Goal: Information Seeking & Learning: Learn about a topic

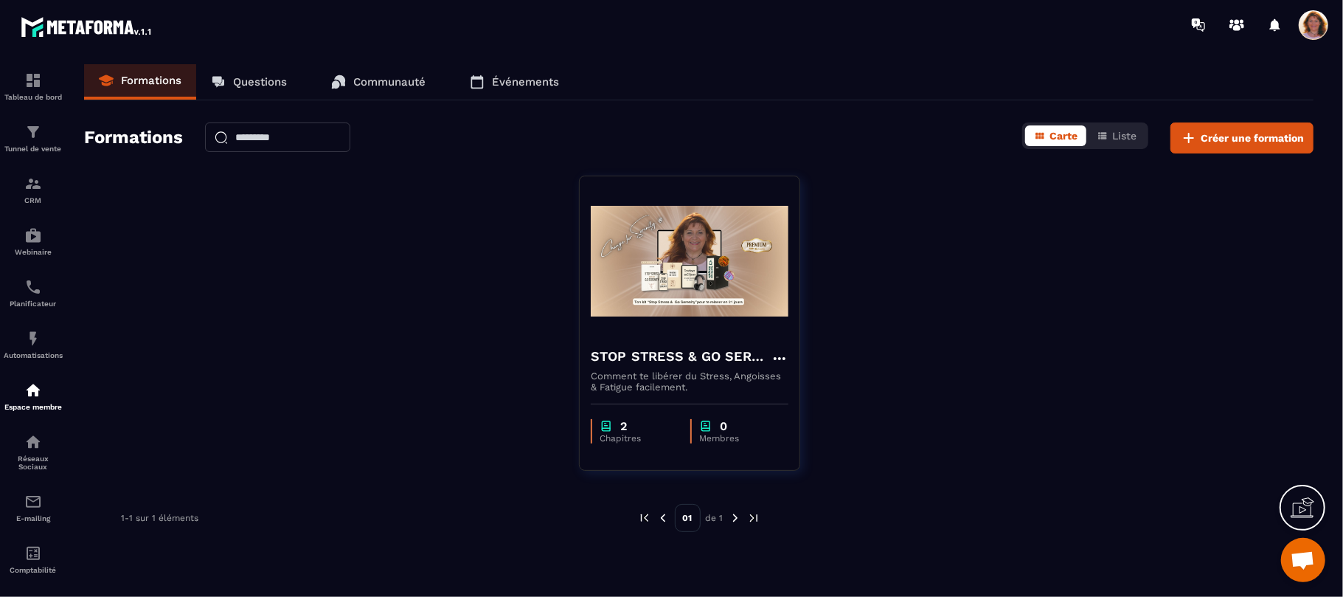
scroll to position [2598, 0]
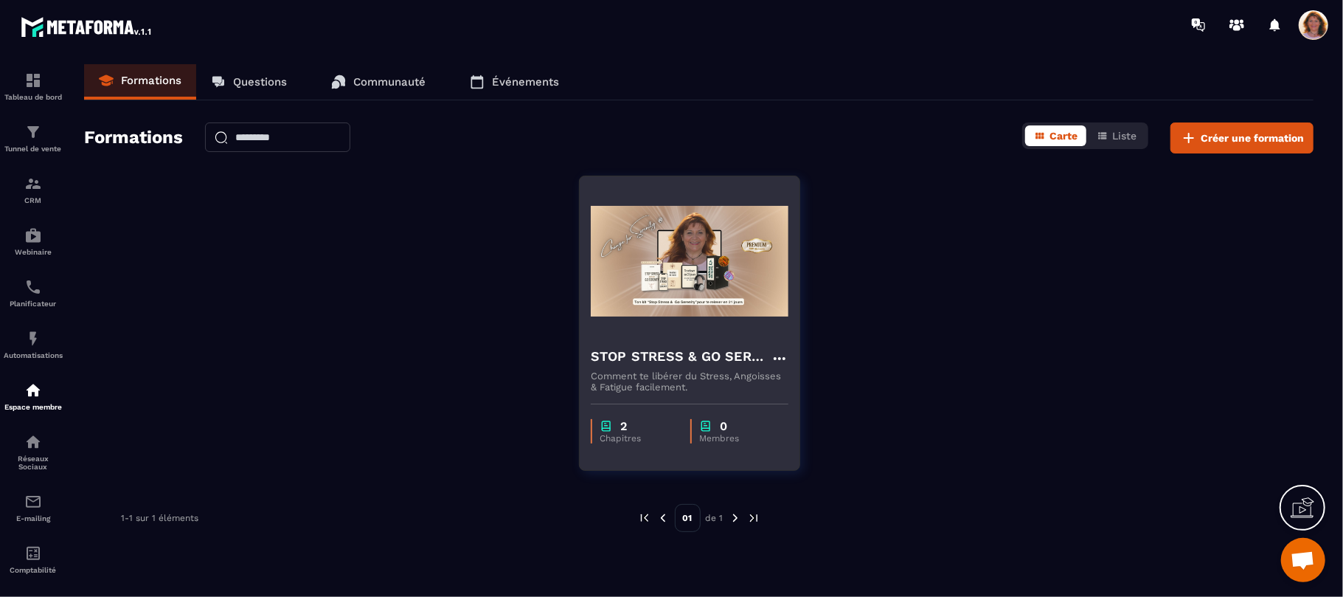
click at [729, 316] on img at bounding box center [690, 261] width 198 height 148
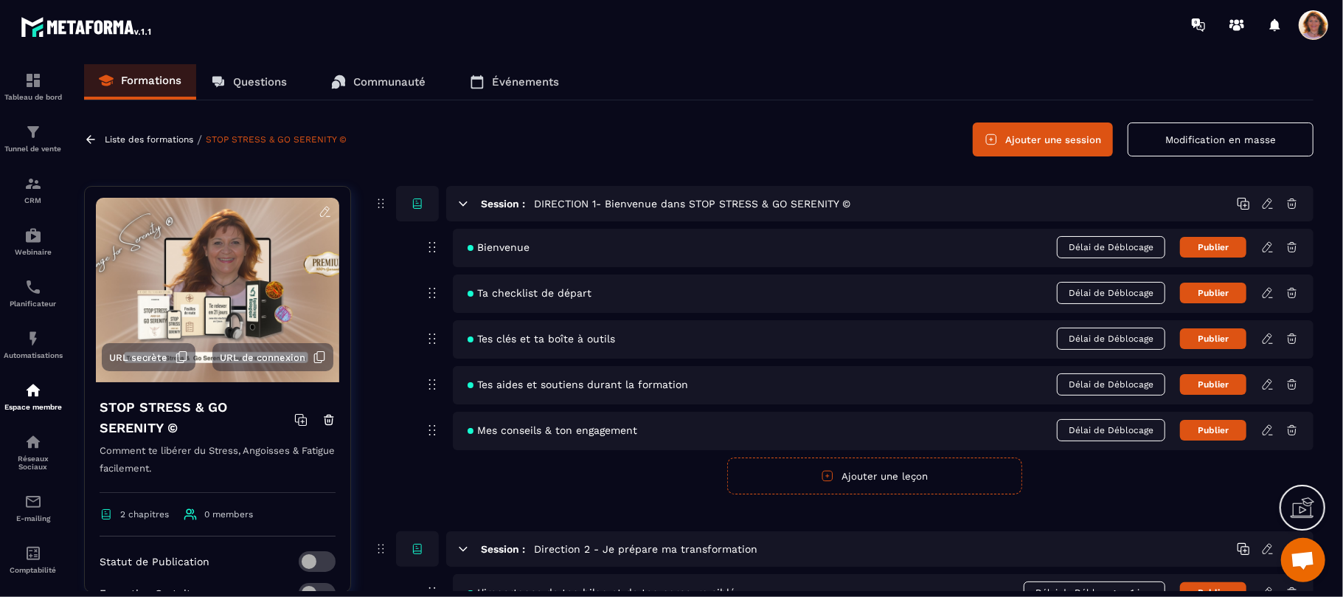
click at [1131, 497] on div "Session : DIRECTION 1- Bienvenue dans STOP STRESS & GO SERENITY © Bienvenue Dél…" at bounding box center [843, 490] width 940 height 608
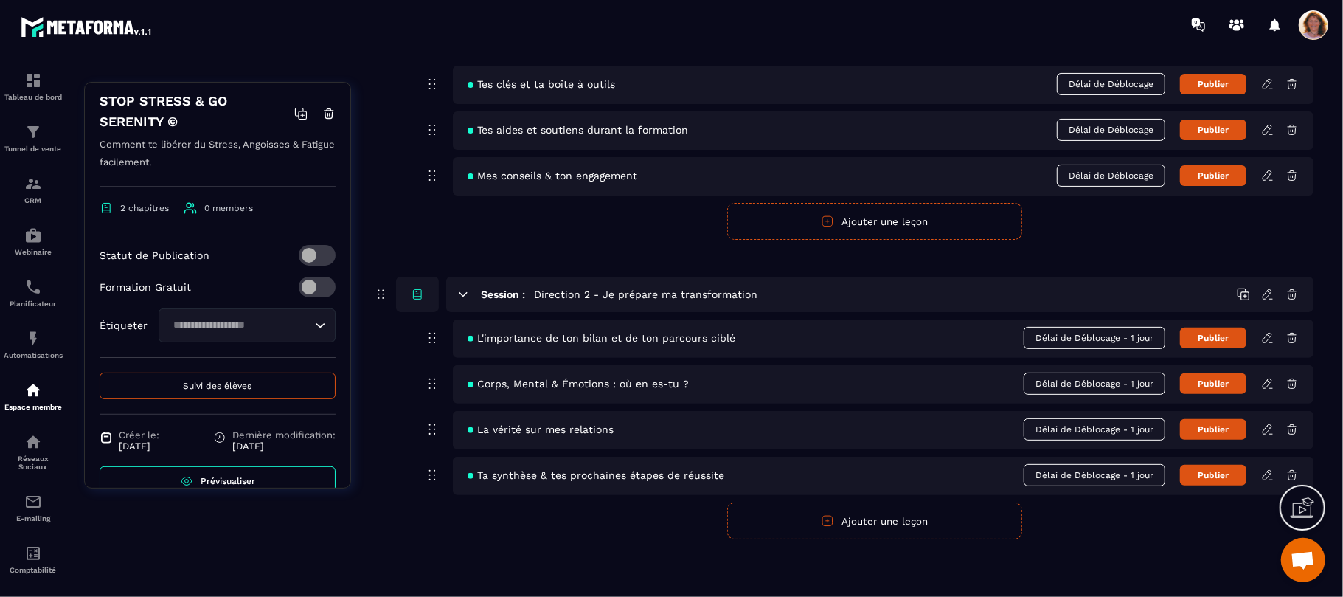
scroll to position [204, 0]
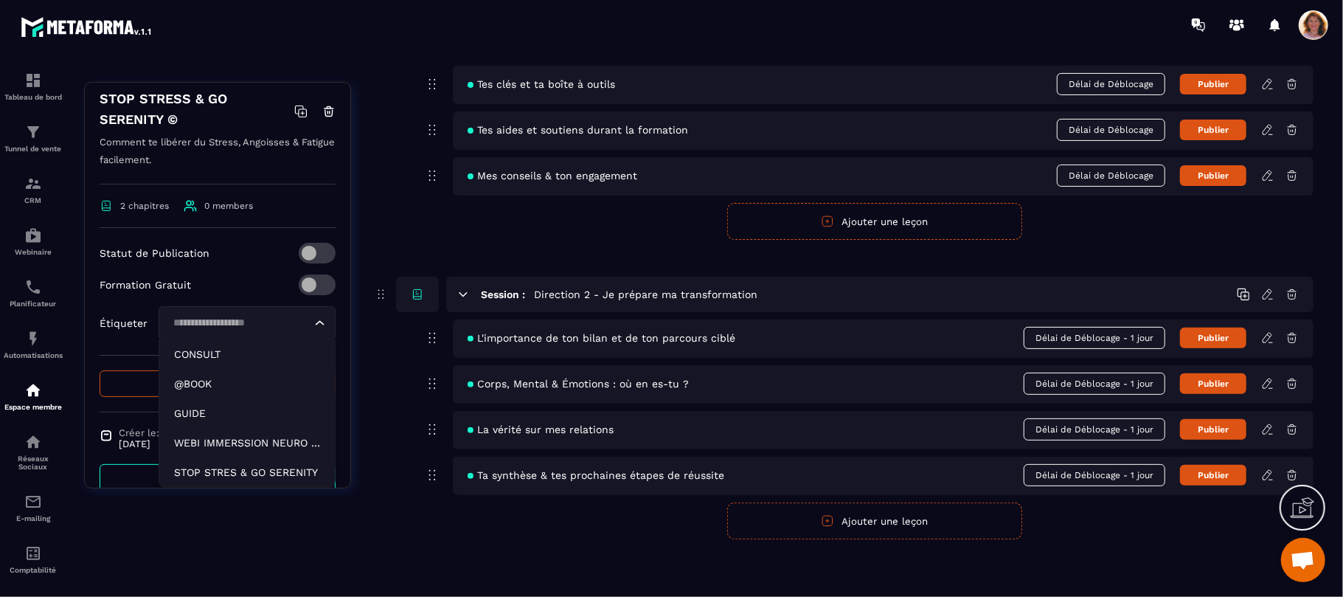
click at [313, 330] on icon "Search for option" at bounding box center [320, 323] width 15 height 15
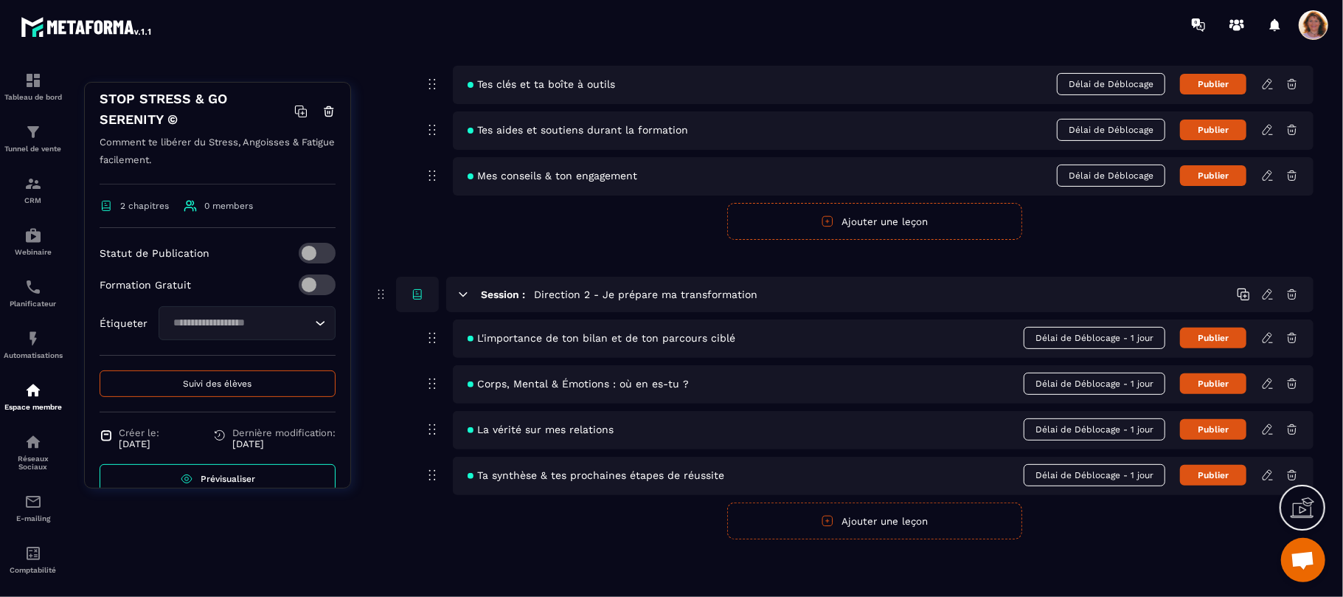
click at [290, 392] on button "Suivi des élèves" at bounding box center [218, 383] width 236 height 27
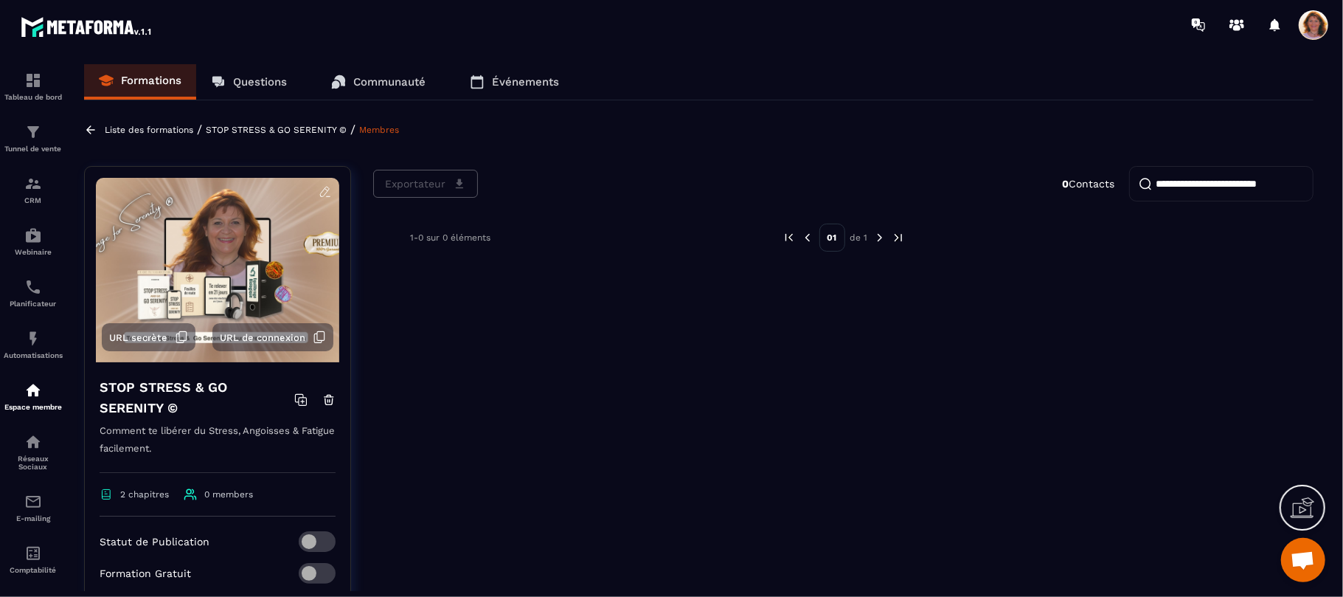
click at [338, 474] on div "STOP STRESS & GO SERENITY © Comment te libérer du Stress, Angoisses & Fatigue f…" at bounding box center [218, 583] width 266 height 442
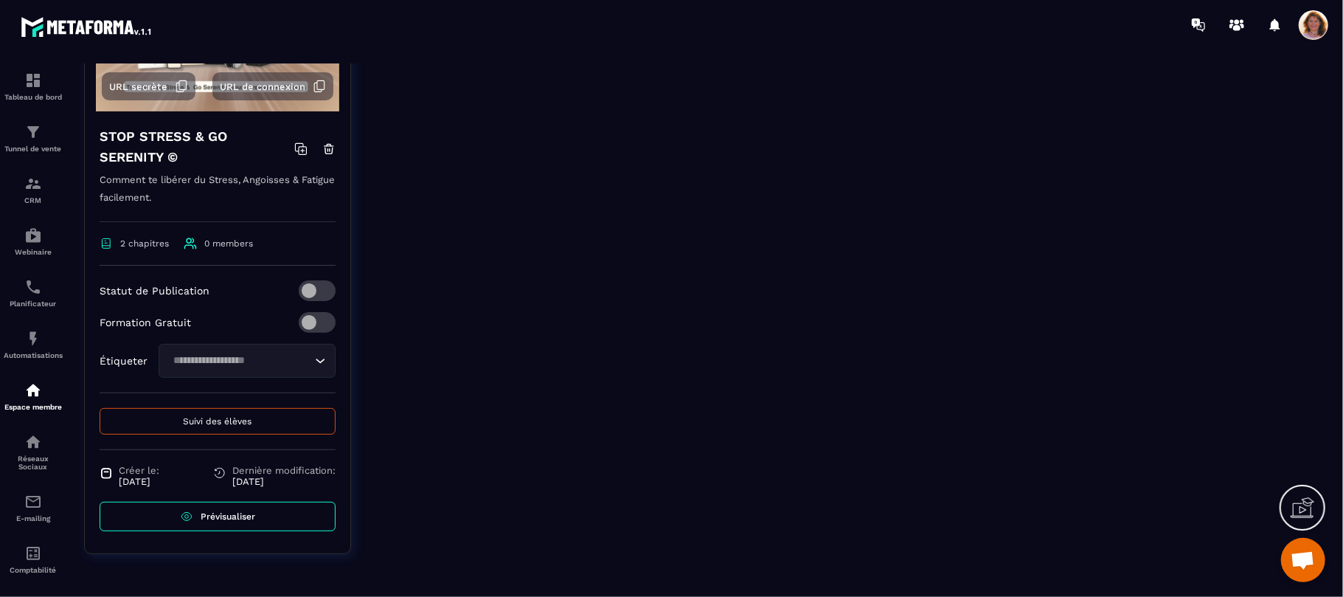
scroll to position [252, 0]
click at [304, 512] on link "Prévisualiser" at bounding box center [218, 517] width 236 height 30
